Goal: Task Accomplishment & Management: Manage account settings

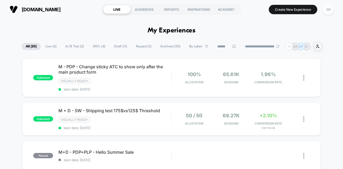
click at [330, 10] on div "JM" at bounding box center [328, 9] width 10 height 10
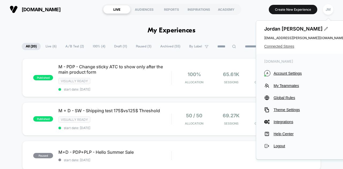
click at [282, 47] on span "Connected Stores" at bounding box center [304, 46] width 80 height 4
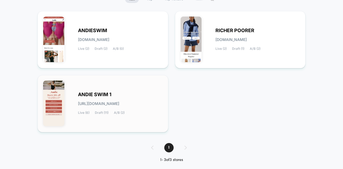
scroll to position [61, 0]
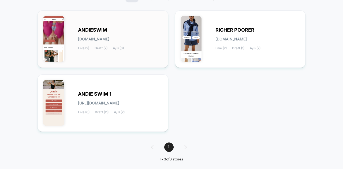
click at [146, 26] on div "ANDIESWIM andieswim.myshopify.com Live (2) Draft (2) A/B (0)" at bounding box center [102, 39] width 119 height 46
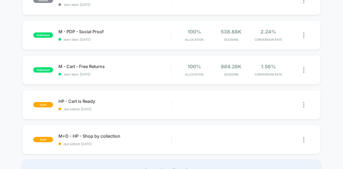
scroll to position [110, 0]
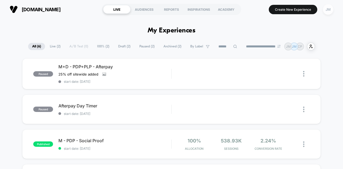
click at [328, 8] on div "JM" at bounding box center [328, 9] width 10 height 10
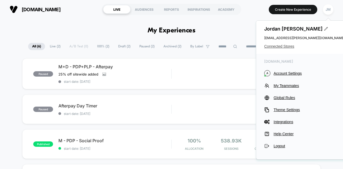
click at [282, 47] on span "Connected Stores" at bounding box center [304, 46] width 80 height 4
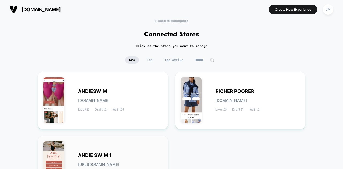
click at [99, 154] on span "ANDIE SWIM 1" at bounding box center [94, 156] width 33 height 4
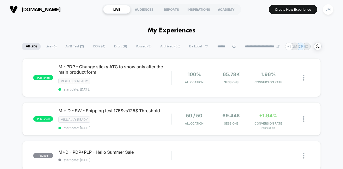
click at [48, 46] on span "Live ( 6 )" at bounding box center [51, 46] width 19 height 7
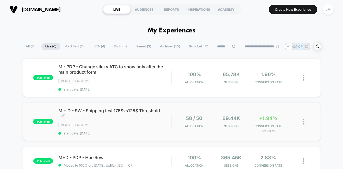
click at [140, 122] on div "Visually ready" at bounding box center [114, 125] width 113 height 6
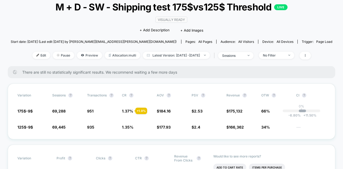
scroll to position [51, 0]
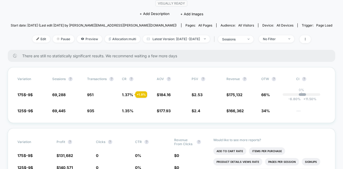
click at [253, 42] on div "| sessions" at bounding box center [232, 39] width 41 height 8
click at [244, 40] on div "sessions" at bounding box center [232, 39] width 21 height 4
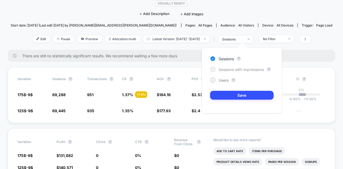
click at [241, 69] on span "Sessions with impressions" at bounding box center [241, 69] width 45 height 5
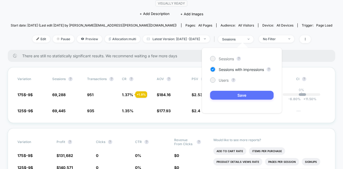
click at [246, 94] on button "Save" at bounding box center [241, 95] width 63 height 9
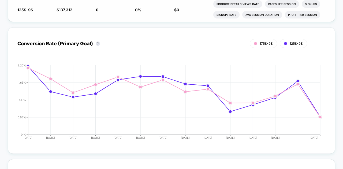
scroll to position [224, 0]
